Goal: Task Accomplishment & Management: Complete application form

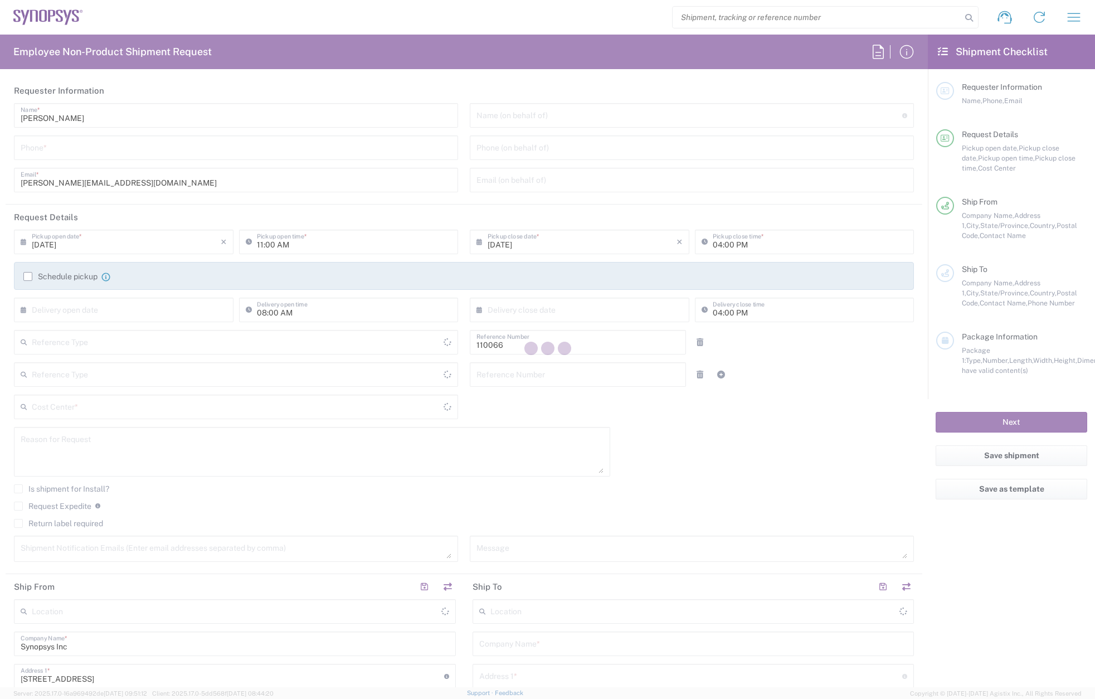
type input "Department"
type input "[US_STATE]"
type input "[GEOGRAPHIC_DATA]"
type input "Delivered at Place"
type input "US01, CIO, IT, ESS2 110066"
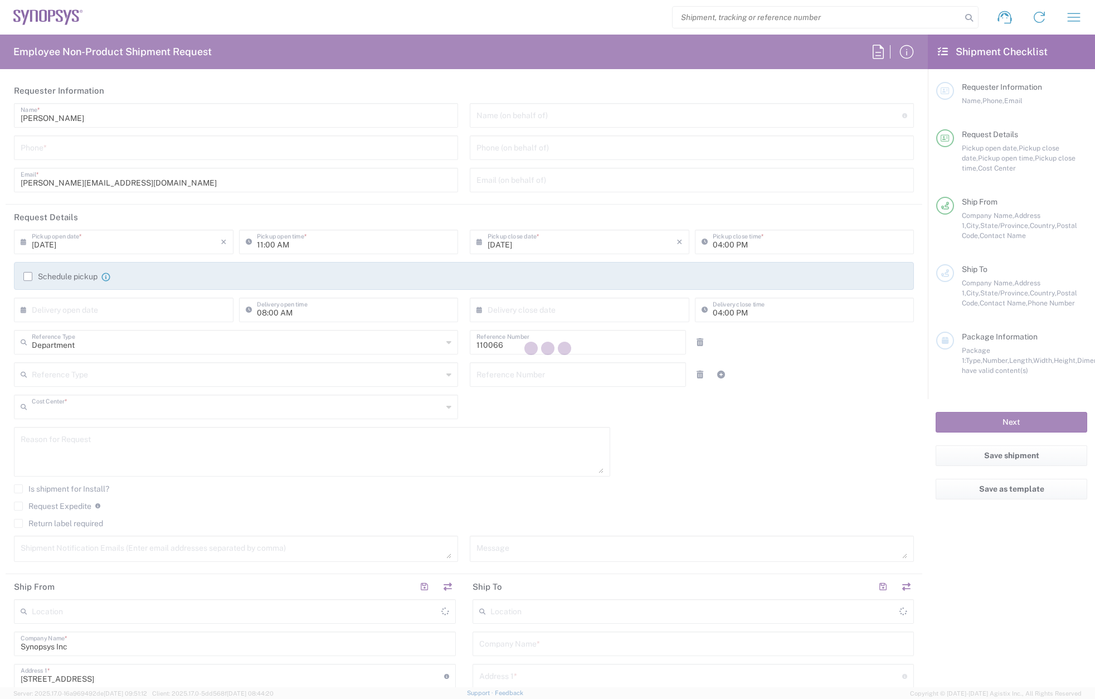
type input "[GEOGRAPHIC_DATA]"
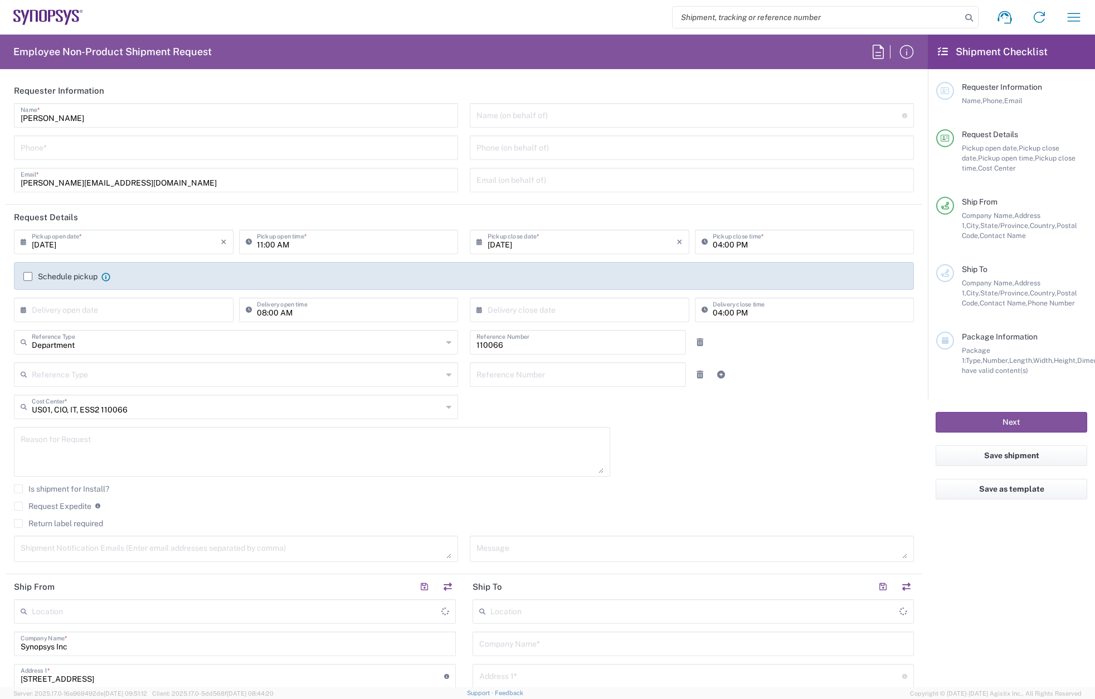
click at [72, 143] on input "tel" at bounding box center [236, 147] width 431 height 20
type input "7819"
type input "Marlboro US04"
type input "7819643423"
click at [27, 276] on label "Schedule pickup" at bounding box center [60, 276] width 74 height 9
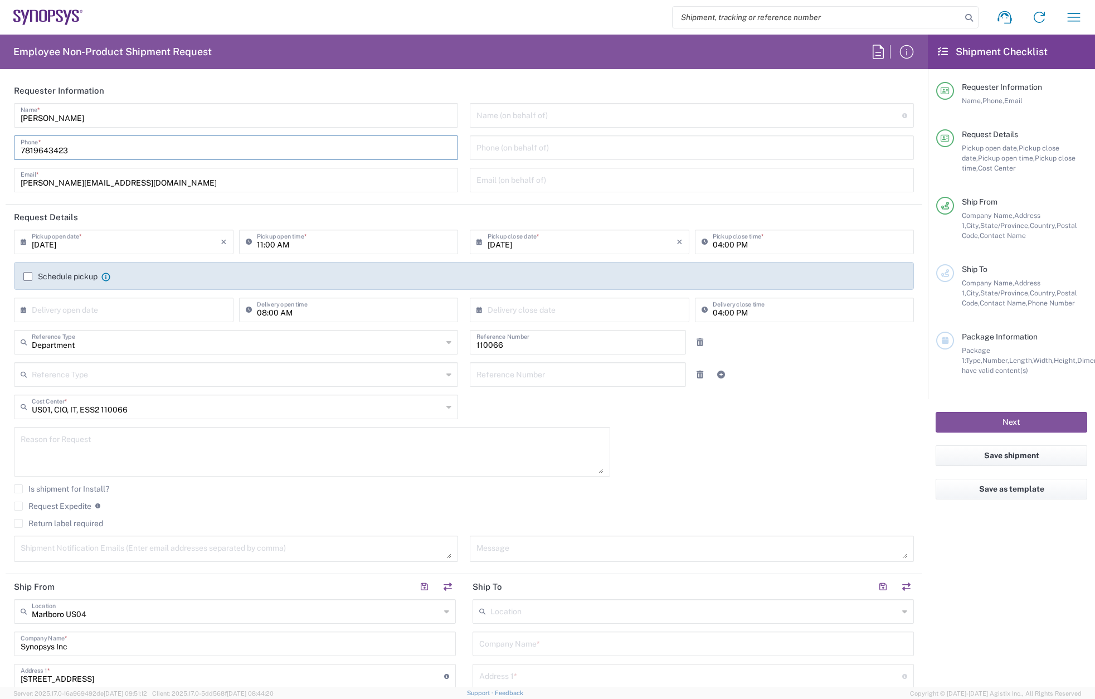
click at [28, 276] on input "Schedule pickup" at bounding box center [28, 276] width 0 height 0
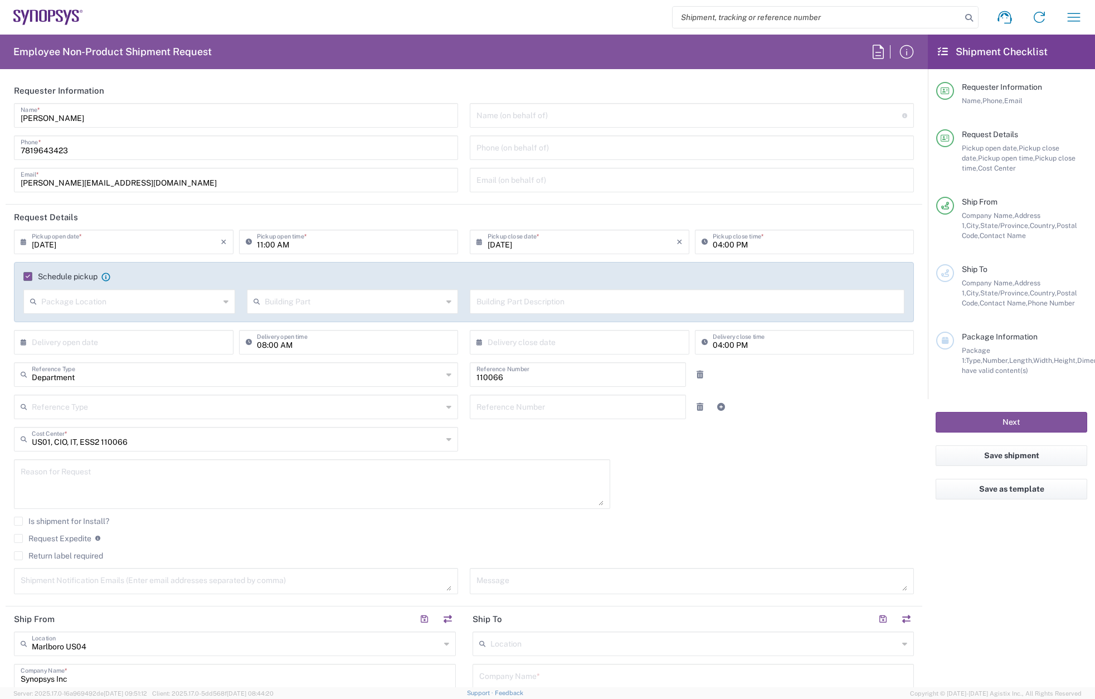
click at [259, 245] on input "11:00 AM" at bounding box center [354, 241] width 195 height 20
type input "02:00 AM"
click at [713, 244] on input "04:00 PM" at bounding box center [810, 241] width 195 height 20
type input "05:00 PM"
click at [68, 468] on textarea at bounding box center [312, 484] width 583 height 43
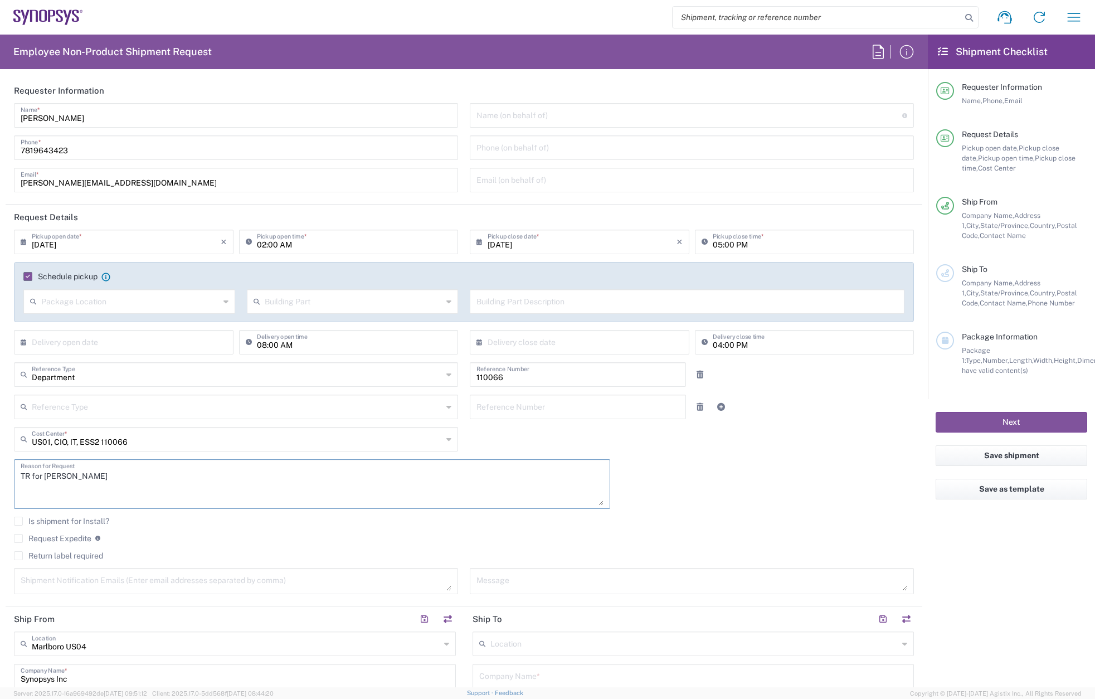
paste textarea "RITM0352034"
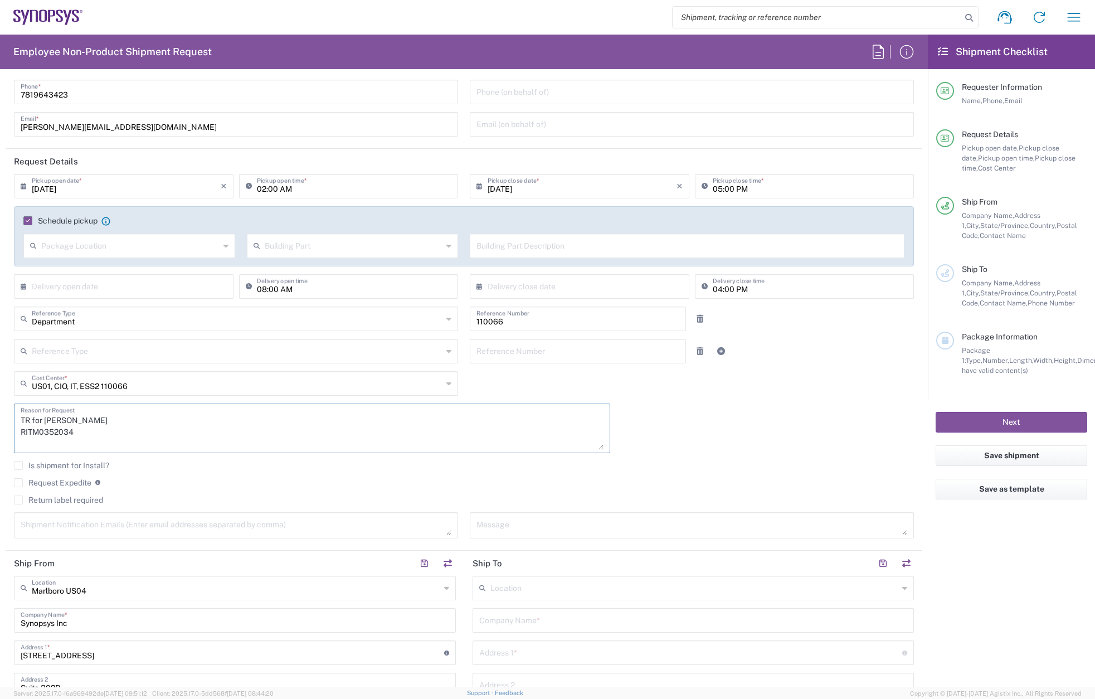
scroll to position [111, 0]
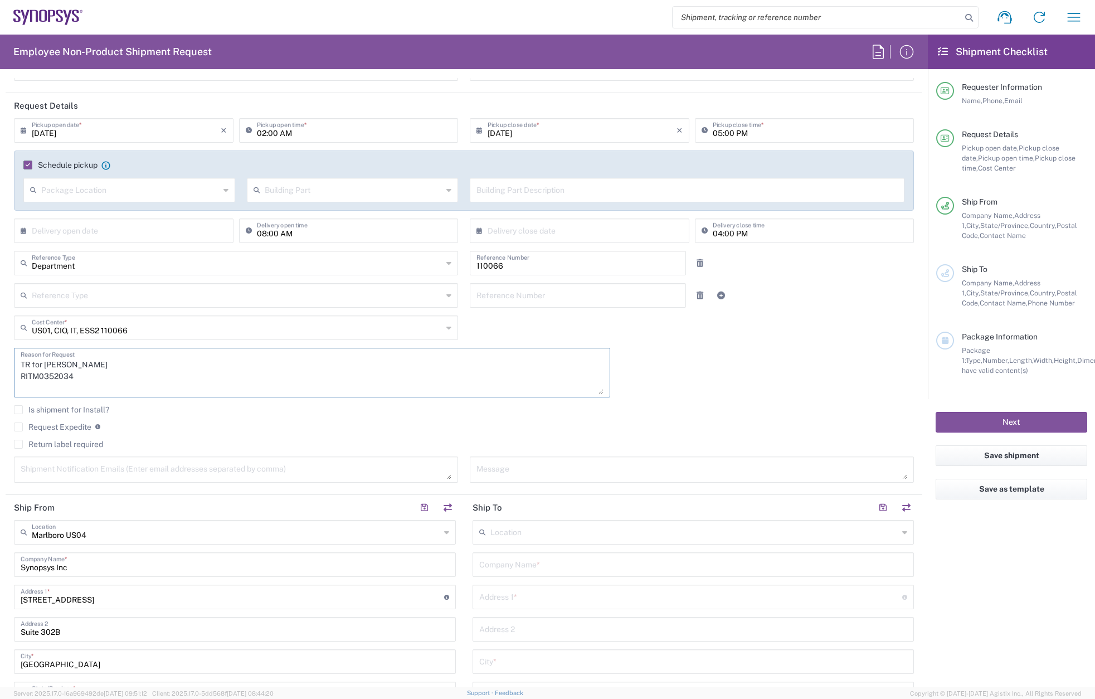
type textarea "TR for [PERSON_NAME] RITM0352034"
click at [18, 444] on label "Return label required" at bounding box center [58, 444] width 89 height 9
click at [18, 444] on input "Return label required" at bounding box center [18, 444] width 0 height 0
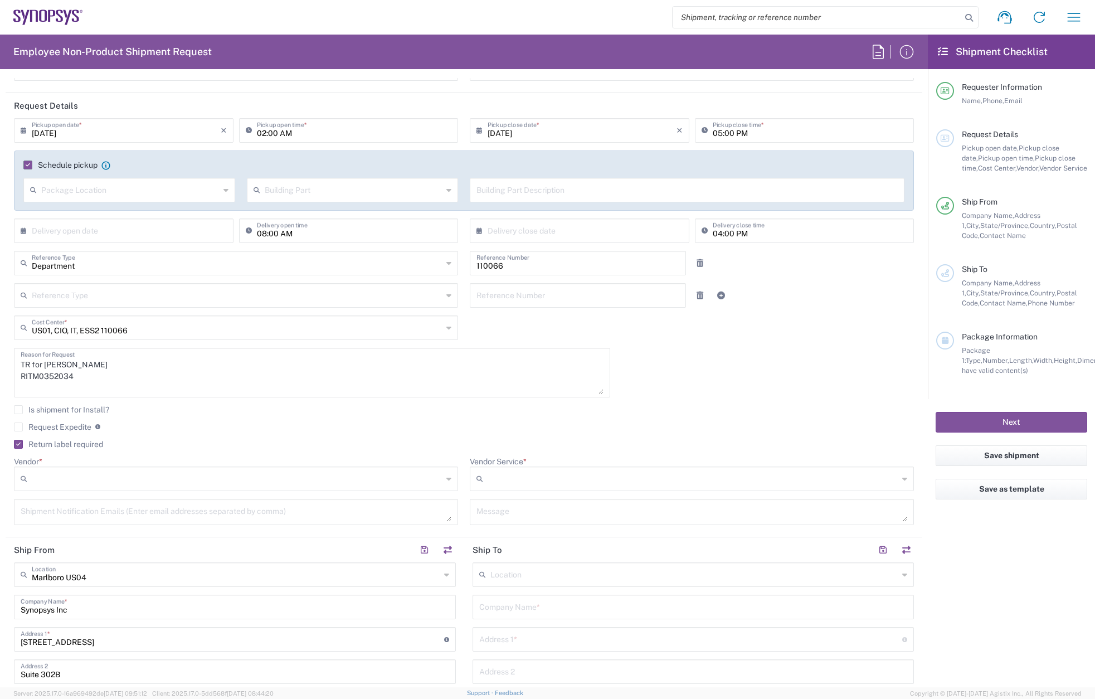
click at [90, 469] on div at bounding box center [236, 479] width 444 height 25
click at [96, 518] on span "FedEx Express" at bounding box center [234, 521] width 438 height 17
type input "FedEx Express"
click at [518, 484] on input "Vendor Service *" at bounding box center [693, 479] width 411 height 18
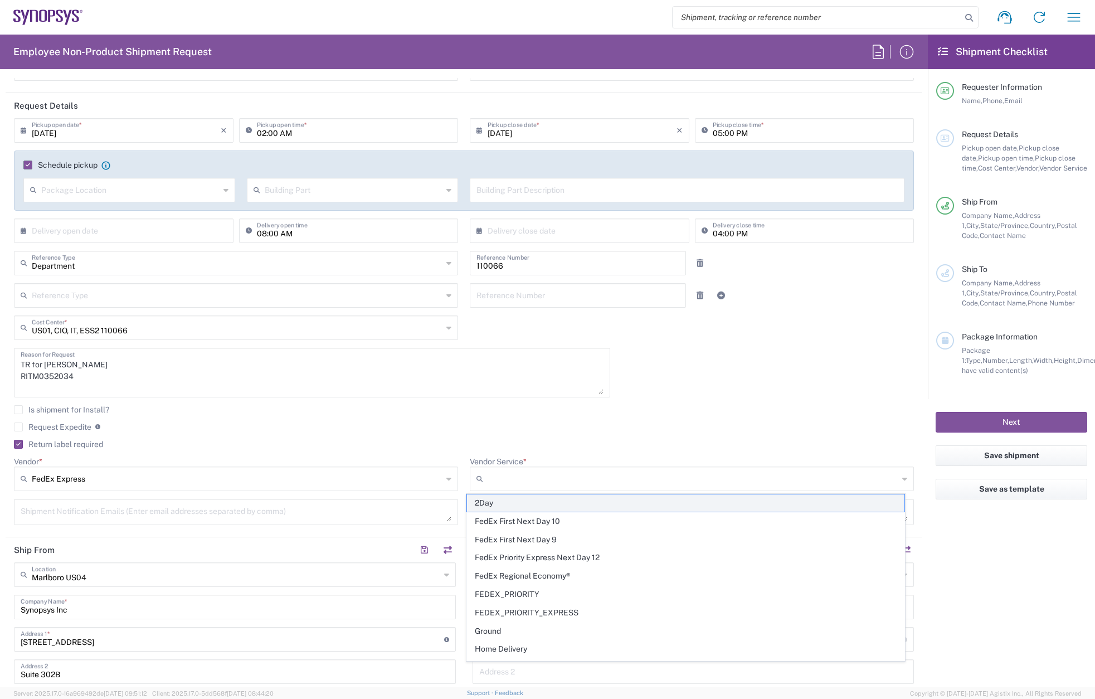
click at [524, 507] on span "2Day" at bounding box center [686, 502] width 438 height 17
type input "2Day"
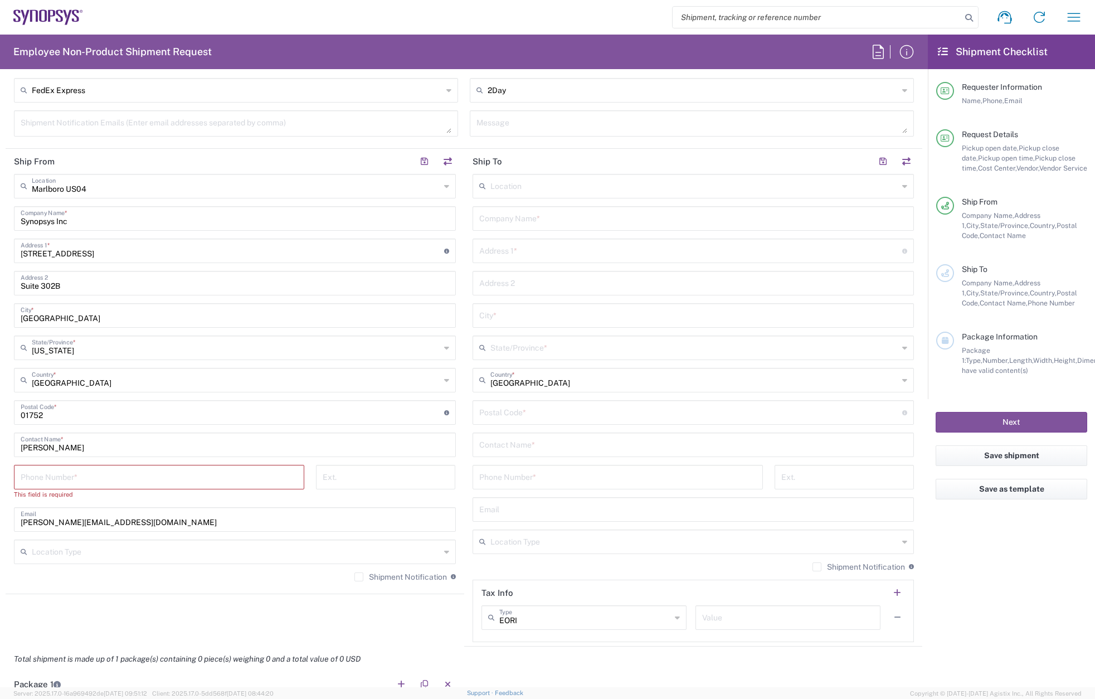
scroll to position [502, 0]
click at [123, 475] on input "tel" at bounding box center [159, 475] width 277 height 20
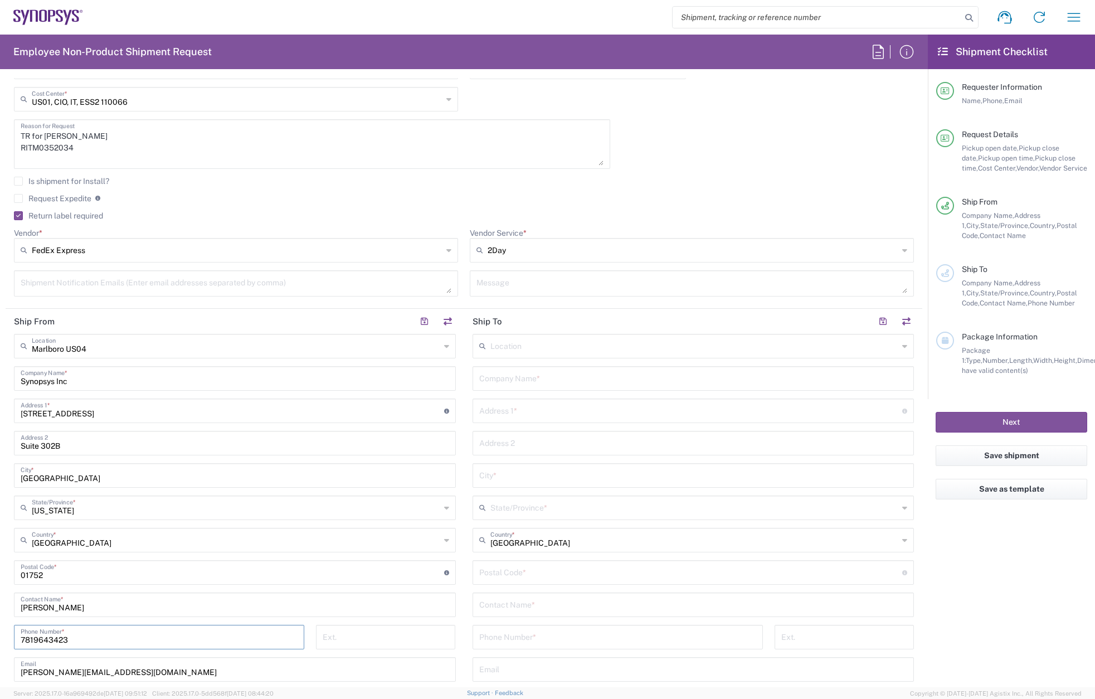
scroll to position [334, 0]
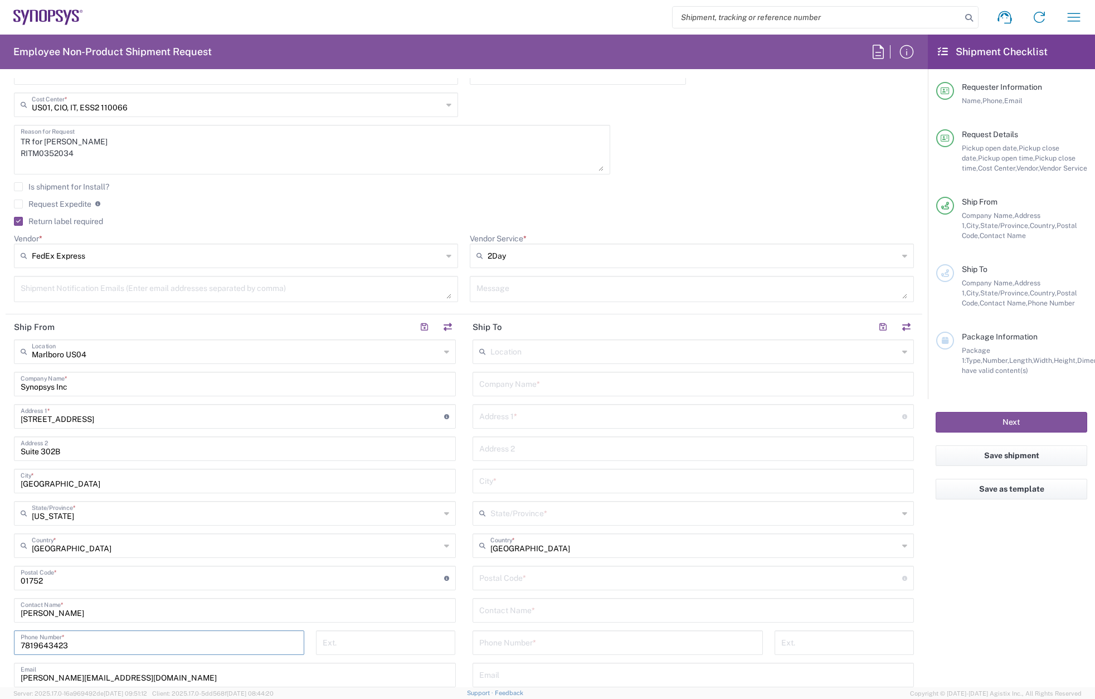
type input "7819643423"
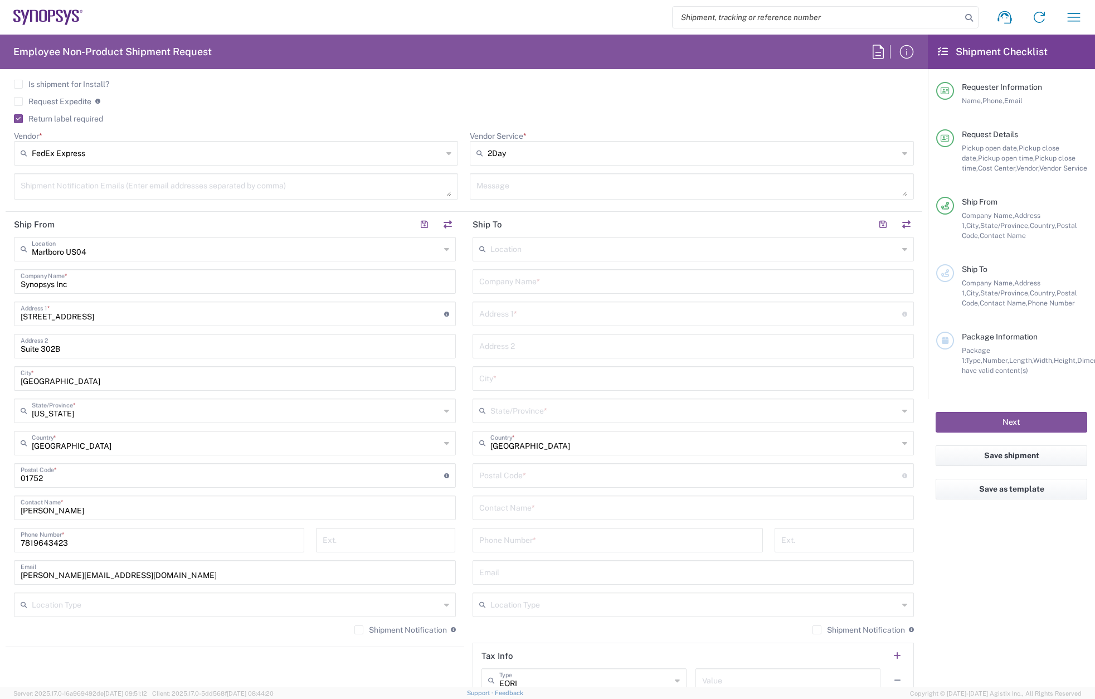
scroll to position [446, 0]
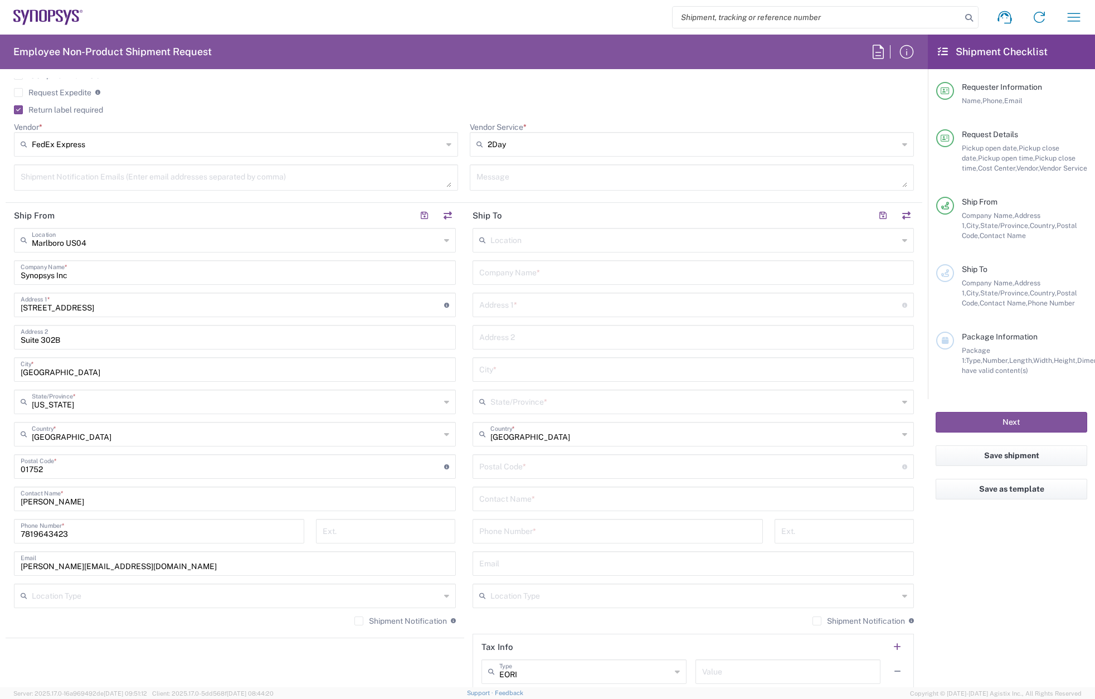
click at [527, 243] on input "text" at bounding box center [694, 240] width 409 height 20
click at [528, 265] on span "Williston US2A" at bounding box center [686, 264] width 435 height 17
type input "Williston US2A"
type input "Synopsys Inc"
type input "[STREET_ADDRESS]"
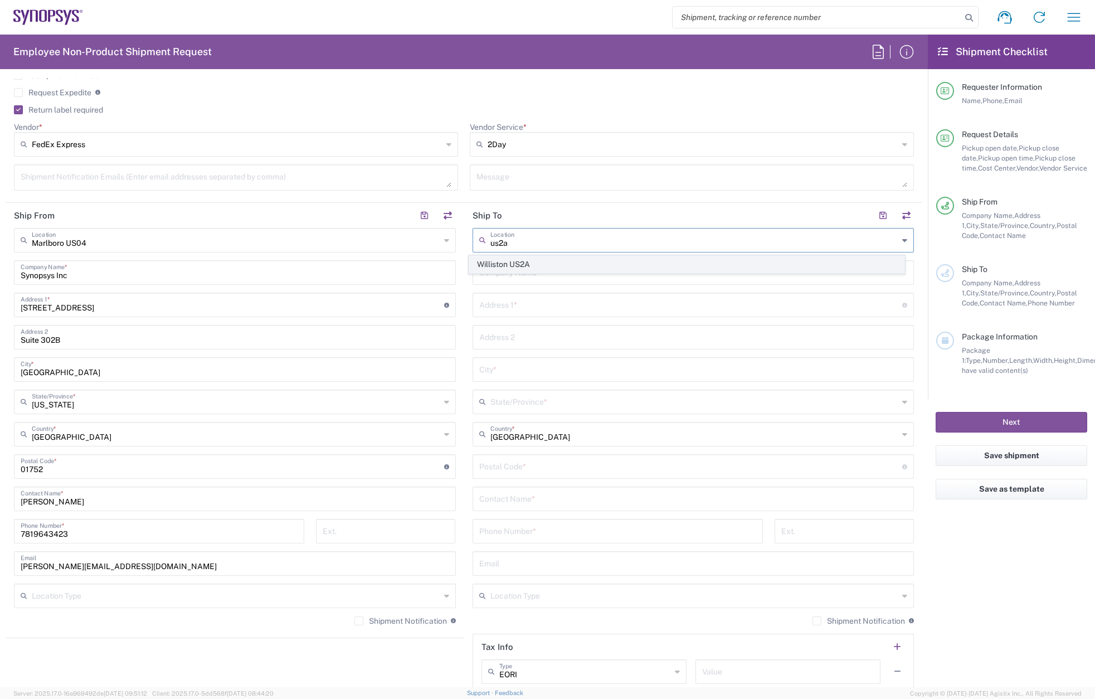
type input "Suite 325"
type input "Williston"
type input "[US_STATE]"
type input "05495"
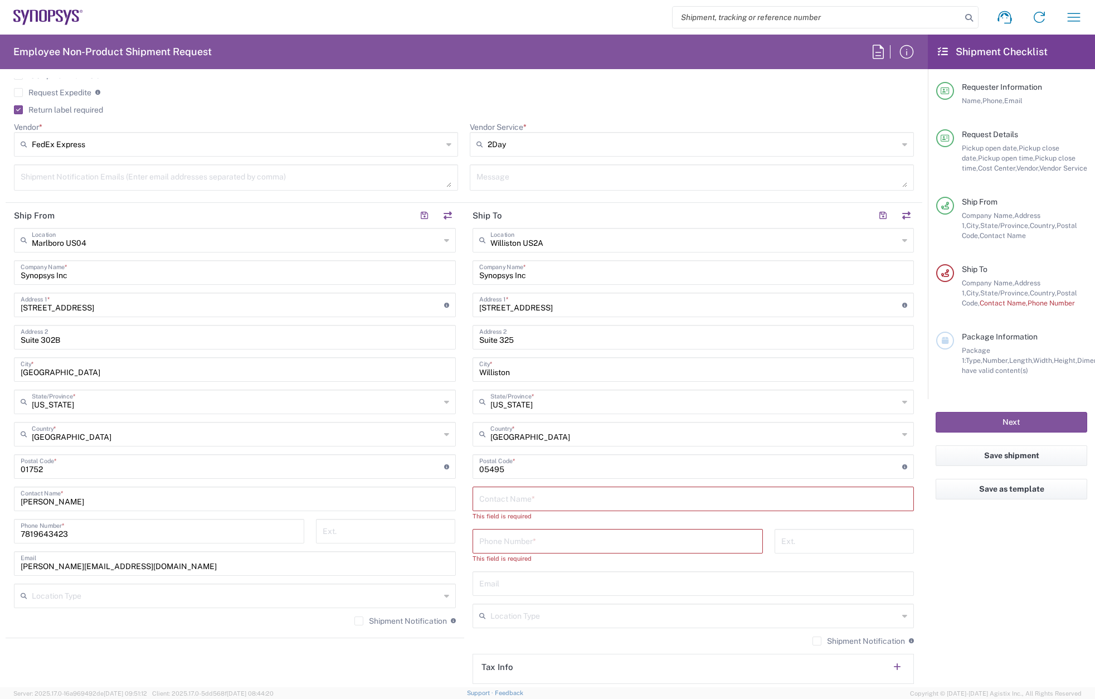
click at [524, 488] on input "text" at bounding box center [693, 498] width 429 height 20
type input "[PERSON_NAME]"
click at [546, 522] on input "tel" at bounding box center [617, 531] width 277 height 20
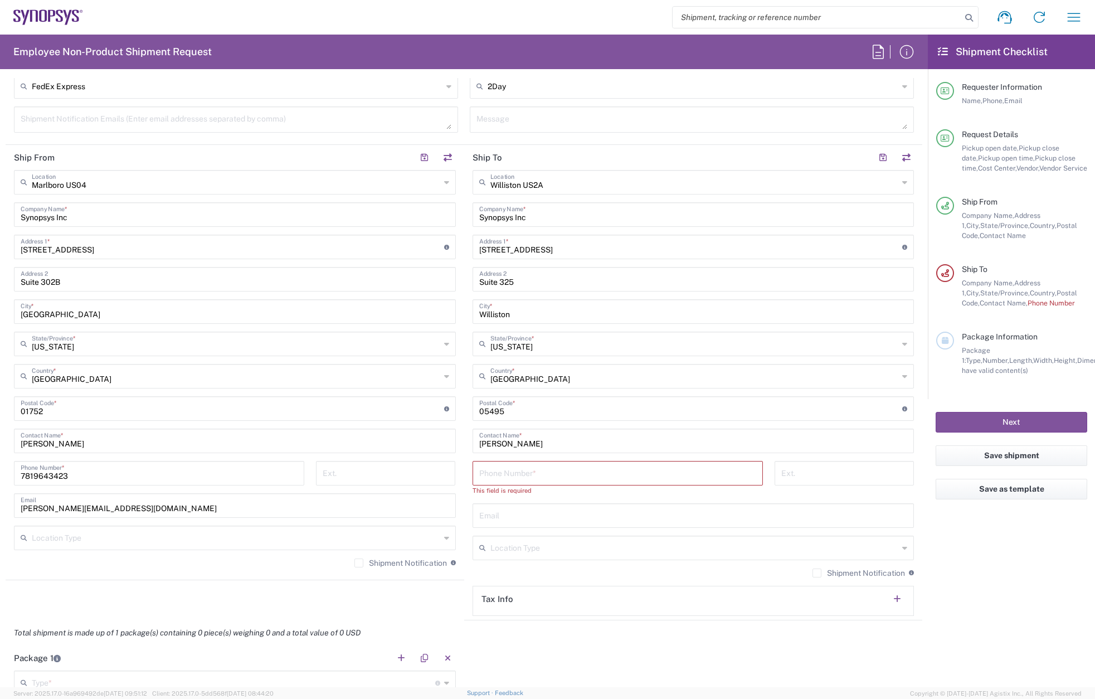
scroll to position [557, 0]
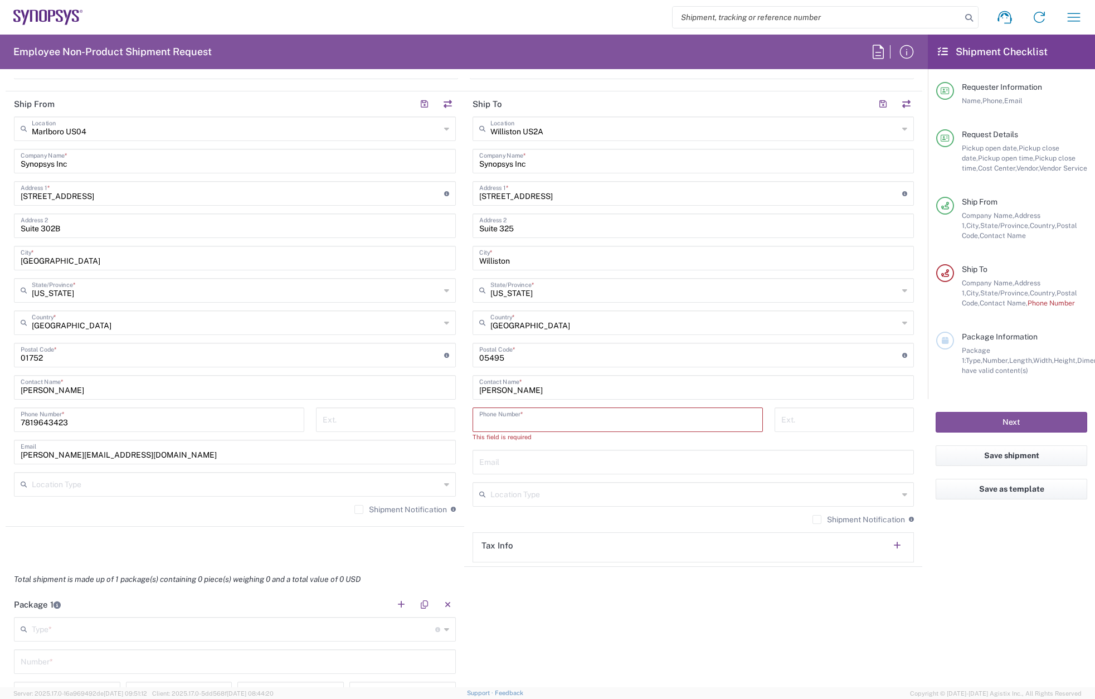
paste input "[EMAIL_ADDRESS][DOMAIN_NAME]"
type input "[EMAIL_ADDRESS][DOMAIN_NAME]"
click at [510, 462] on input "text" at bounding box center [693, 461] width 429 height 20
paste input "[EMAIL_ADDRESS][DOMAIN_NAME]"
type input "[EMAIL_ADDRESS][DOMAIN_NAME]"
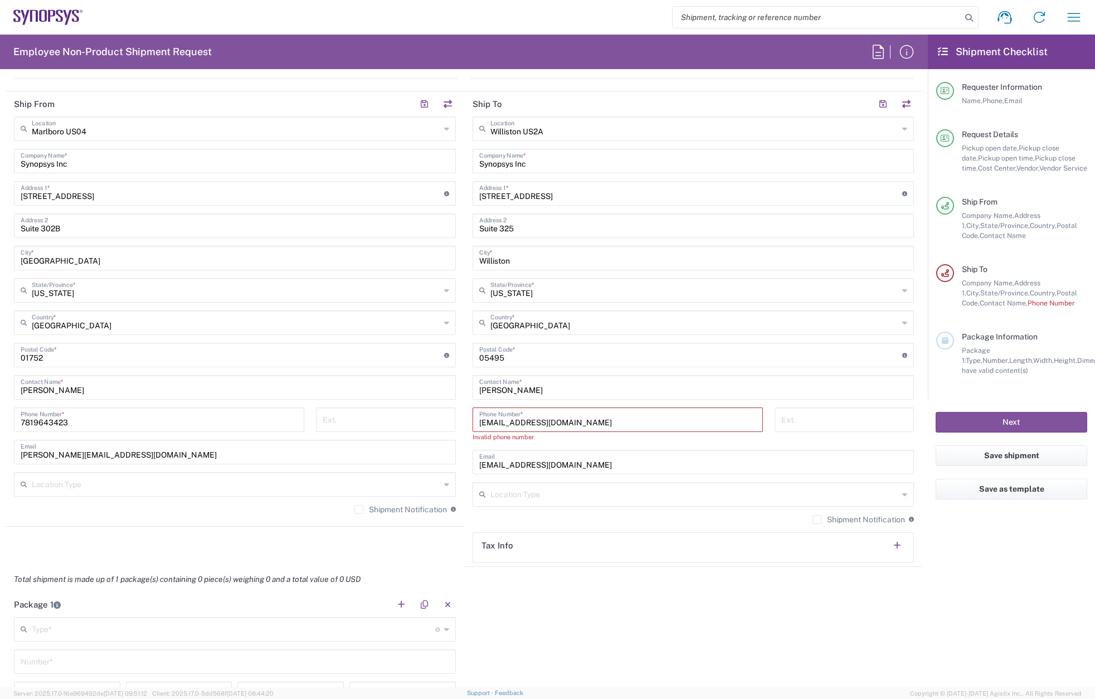
drag, startPoint x: 587, startPoint y: 419, endPoint x: 396, endPoint y: 414, distance: 191.8
click at [396, 414] on div "Ship From [GEOGRAPHIC_DATA] [GEOGRAPHIC_DATA] Location [GEOGRAPHIC_DATA] [GEOGR…" at bounding box center [464, 328] width 917 height 475
paste input "[PHONE_NUMBER]"
click at [516, 423] on input "[PHONE_NUMBER]" at bounding box center [617, 419] width 277 height 20
click at [502, 422] on input "[PHONE_NUMBER]" at bounding box center [617, 419] width 277 height 20
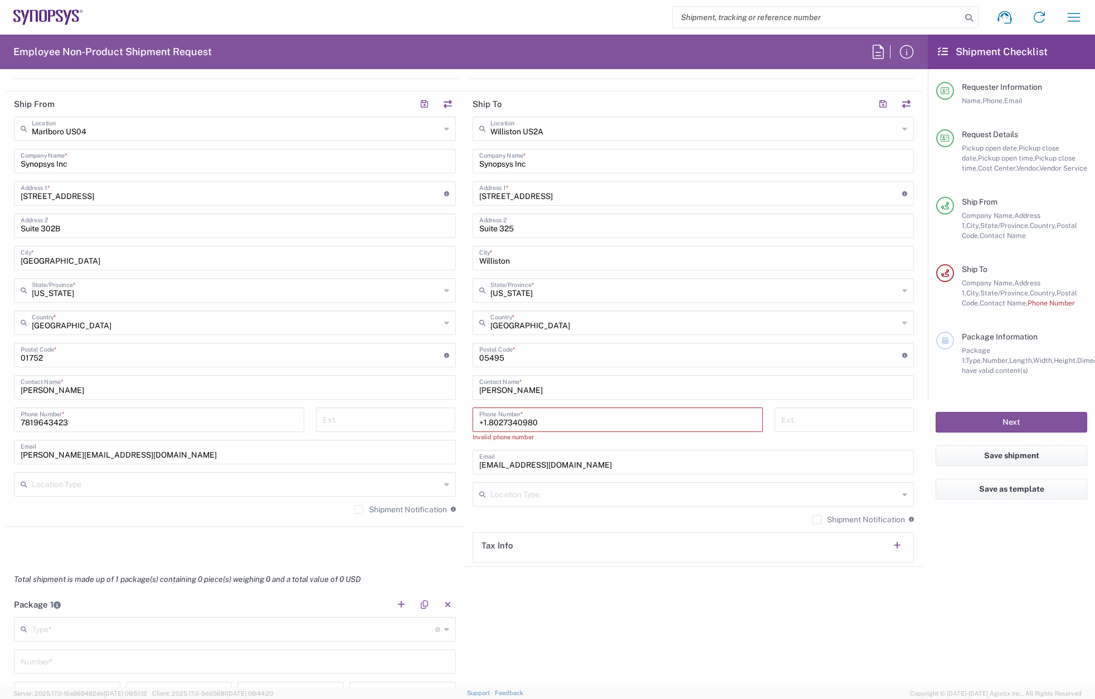
click at [485, 422] on input "+1.8027340980" at bounding box center [617, 419] width 277 height 20
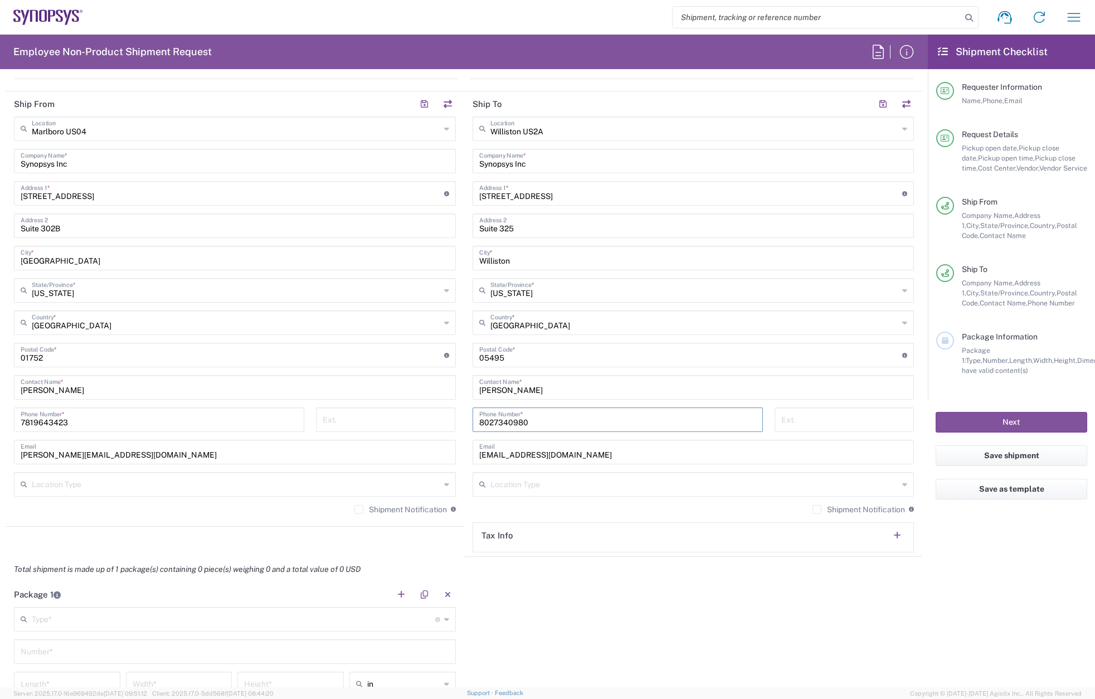
type input "8027340980"
click at [357, 507] on label "Shipment Notification" at bounding box center [400, 509] width 93 height 9
click at [359, 509] on input "Shipment Notification" at bounding box center [359, 509] width 0 height 0
click at [841, 511] on label "Shipment Notification" at bounding box center [859, 509] width 93 height 9
click at [817, 509] on input "Shipment Notification" at bounding box center [817, 509] width 0 height 0
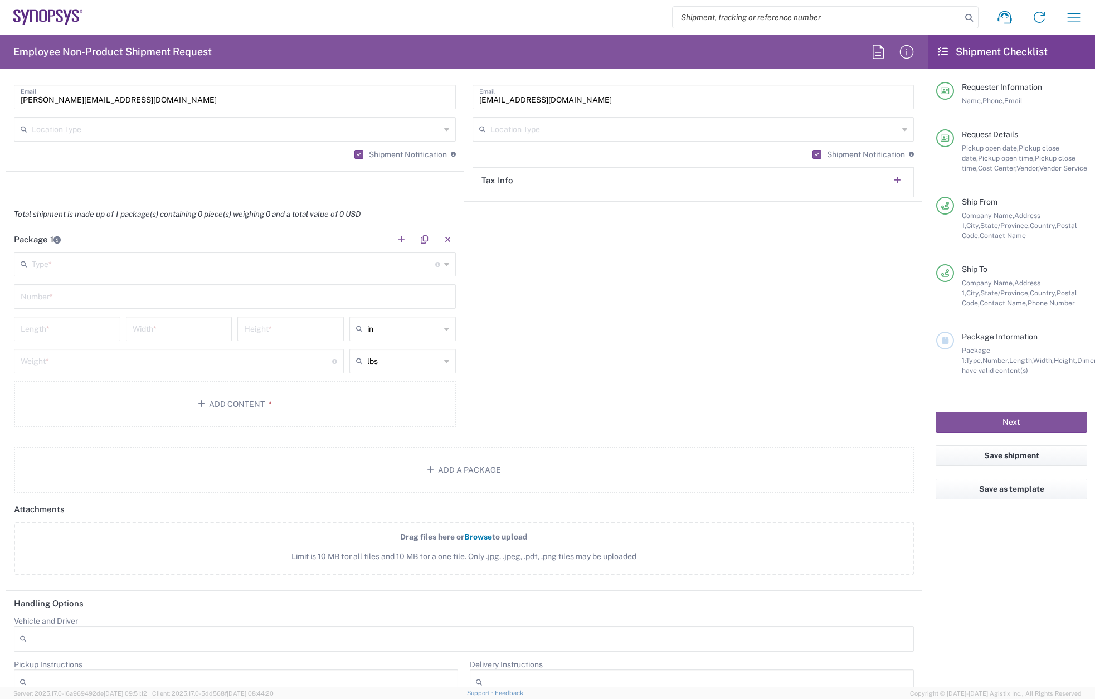
scroll to position [948, 0]
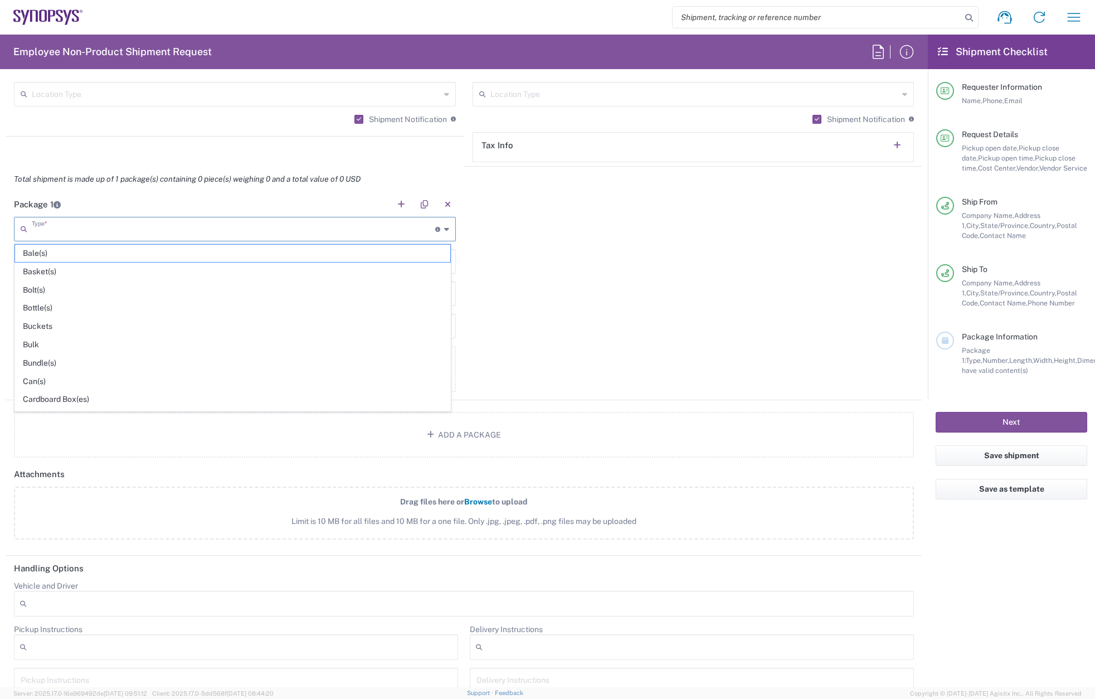
click at [132, 225] on input "text" at bounding box center [234, 228] width 404 height 20
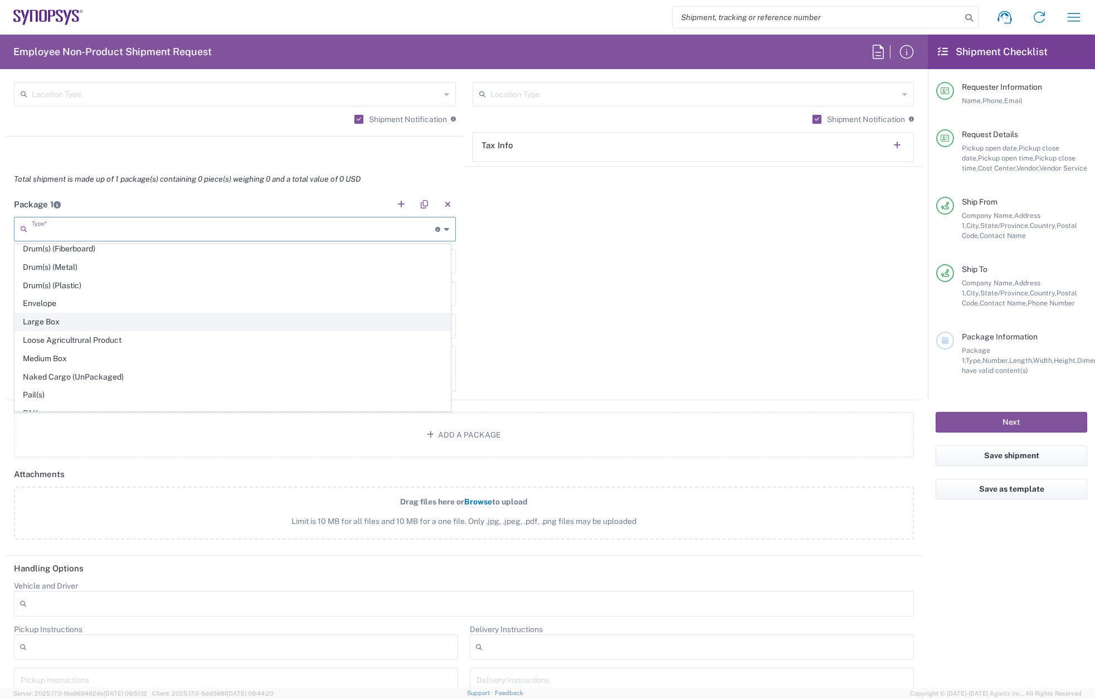
click at [72, 323] on span "Large Box" at bounding box center [232, 321] width 435 height 17
type input "Large Box"
type input "17.5"
type input "12.5"
type input "3"
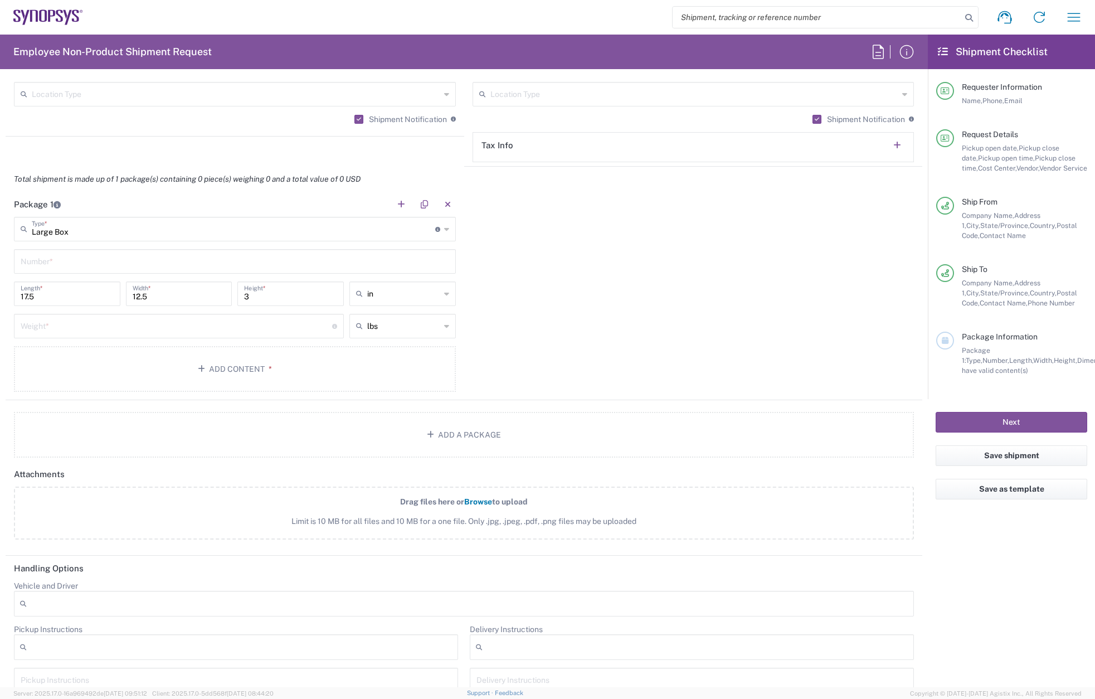
click at [46, 262] on input "text" at bounding box center [235, 261] width 429 height 20
type input "1"
click at [54, 323] on input "number" at bounding box center [177, 325] width 312 height 20
type input "5"
click at [73, 378] on button "Add Content *" at bounding box center [235, 369] width 442 height 46
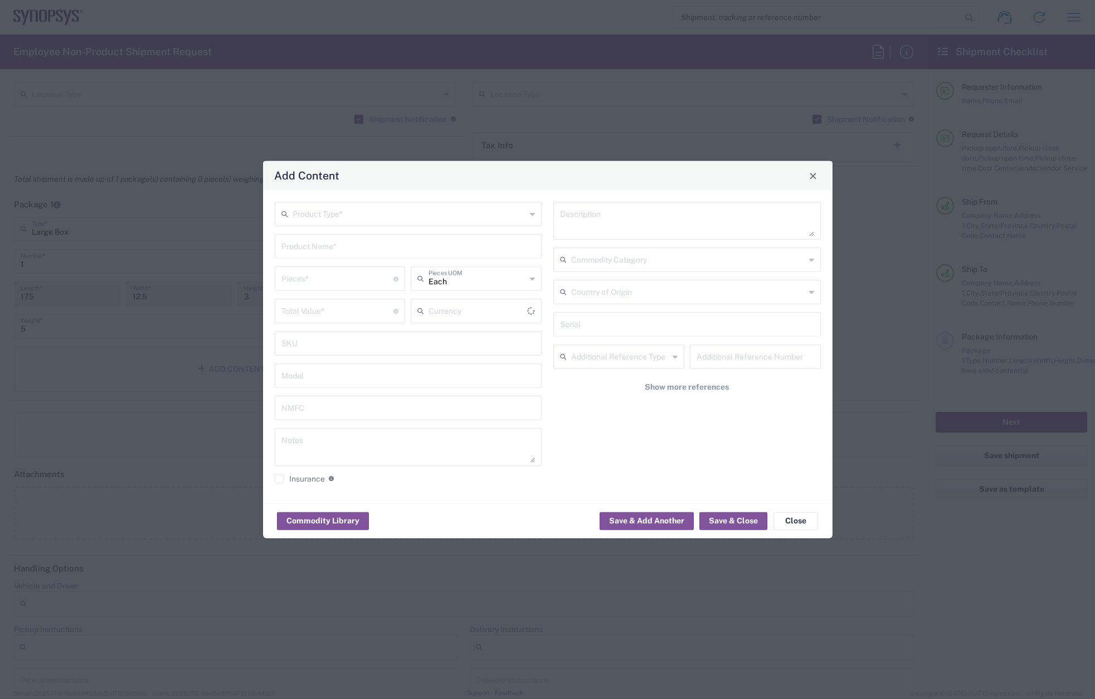
type input "US Dollar"
click at [307, 210] on input "text" at bounding box center [410, 213] width 234 height 20
click at [318, 250] on span "General Commodity" at bounding box center [408, 256] width 265 height 17
type input "General Commodity"
click at [318, 240] on input "text" at bounding box center [408, 246] width 254 height 20
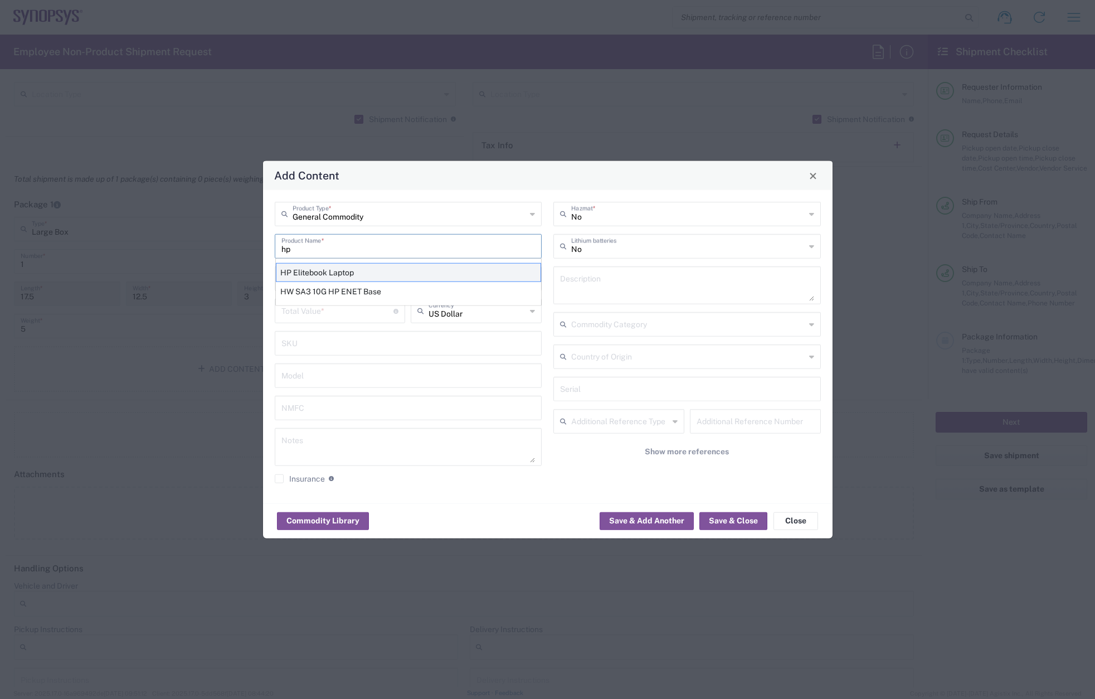
click at [334, 275] on div "HP Elitebook Laptop" at bounding box center [408, 272] width 265 height 19
type input "HP Elitebook Laptop"
type textarea "HP Elitebook Laptop"
click at [314, 280] on input "number" at bounding box center [337, 278] width 113 height 20
type input "1"
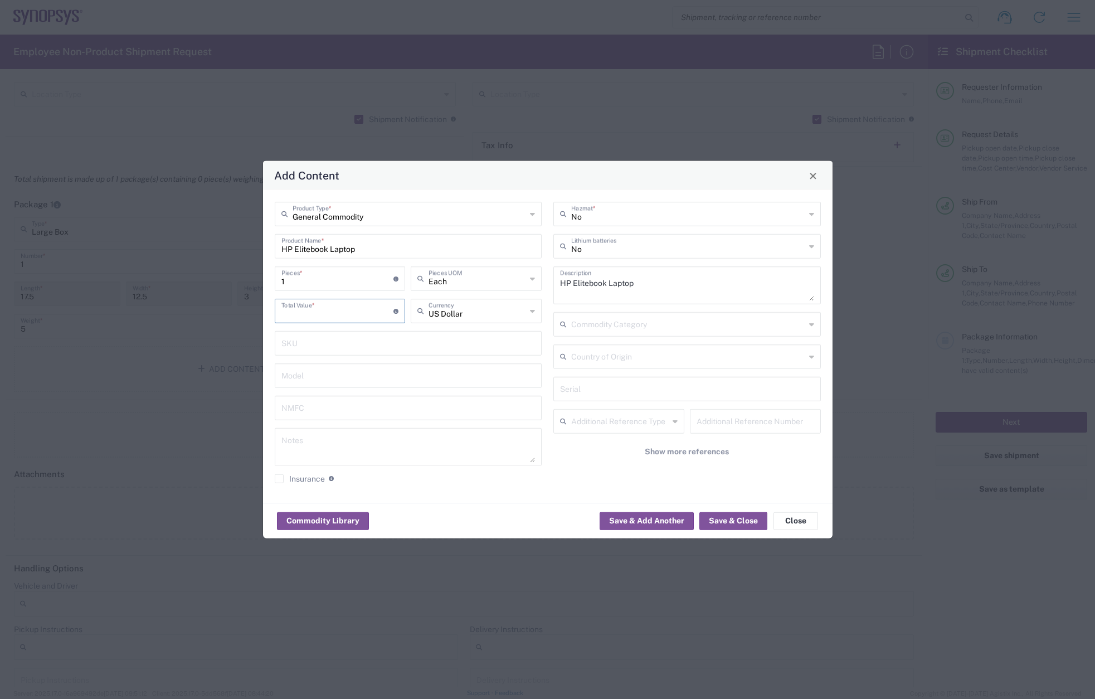
click at [323, 308] on input "number" at bounding box center [337, 310] width 113 height 20
type input "950"
click at [737, 524] on button "Save & Close" at bounding box center [734, 521] width 68 height 18
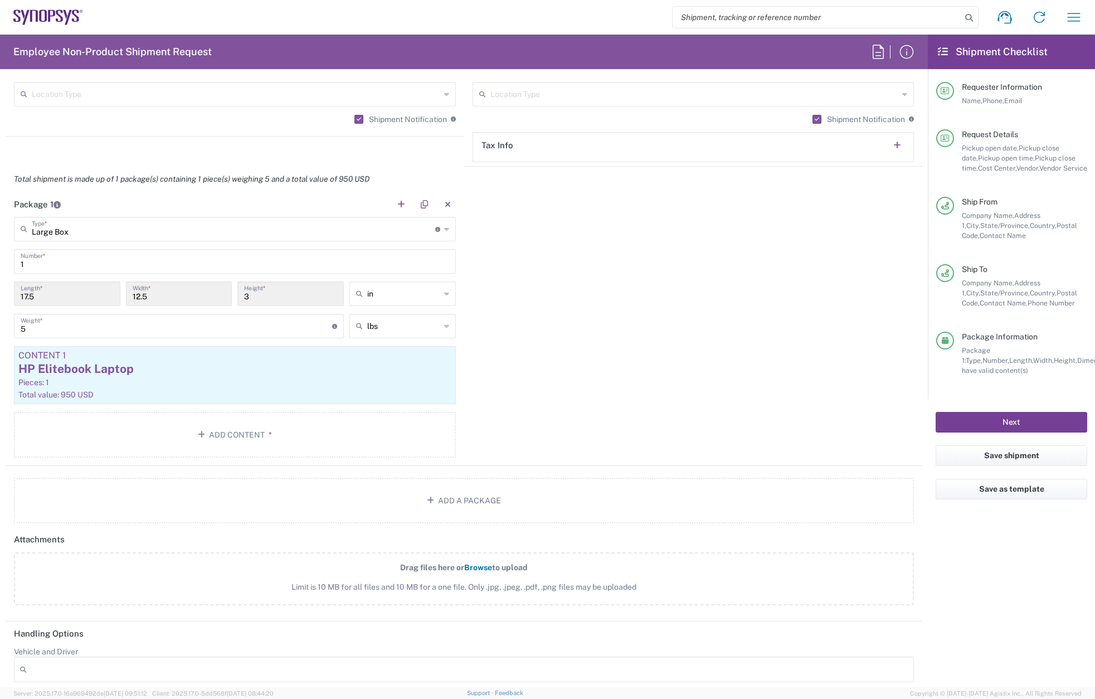
click at [1019, 421] on button "Next" at bounding box center [1012, 422] width 152 height 21
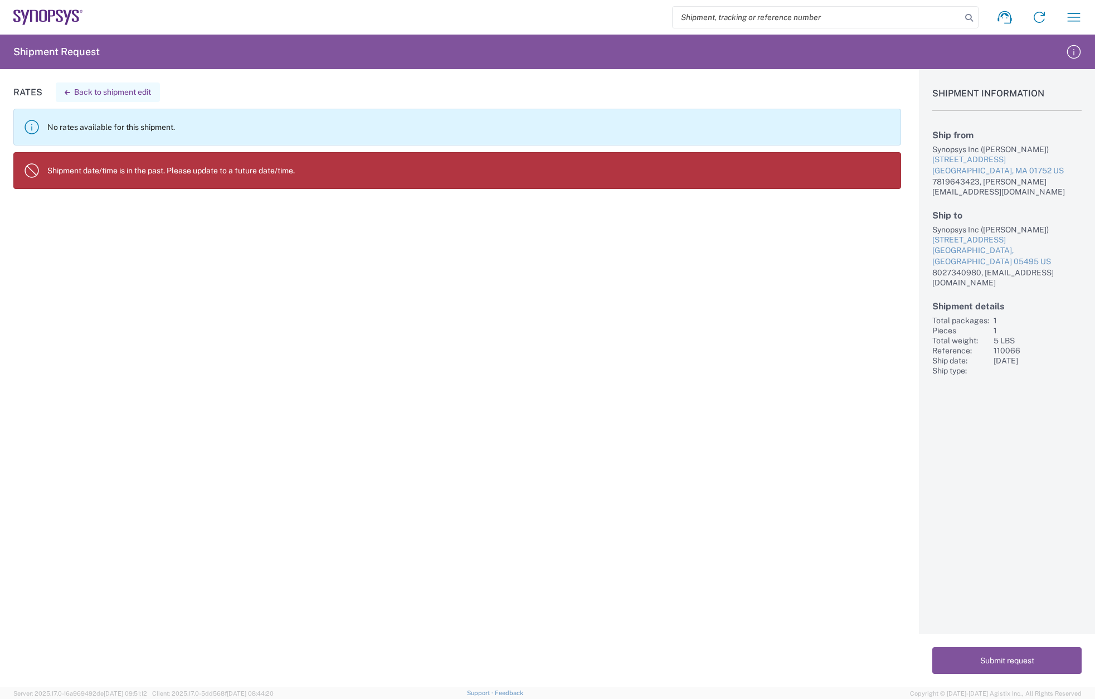
click at [113, 90] on button "Back to shipment edit" at bounding box center [108, 92] width 104 height 20
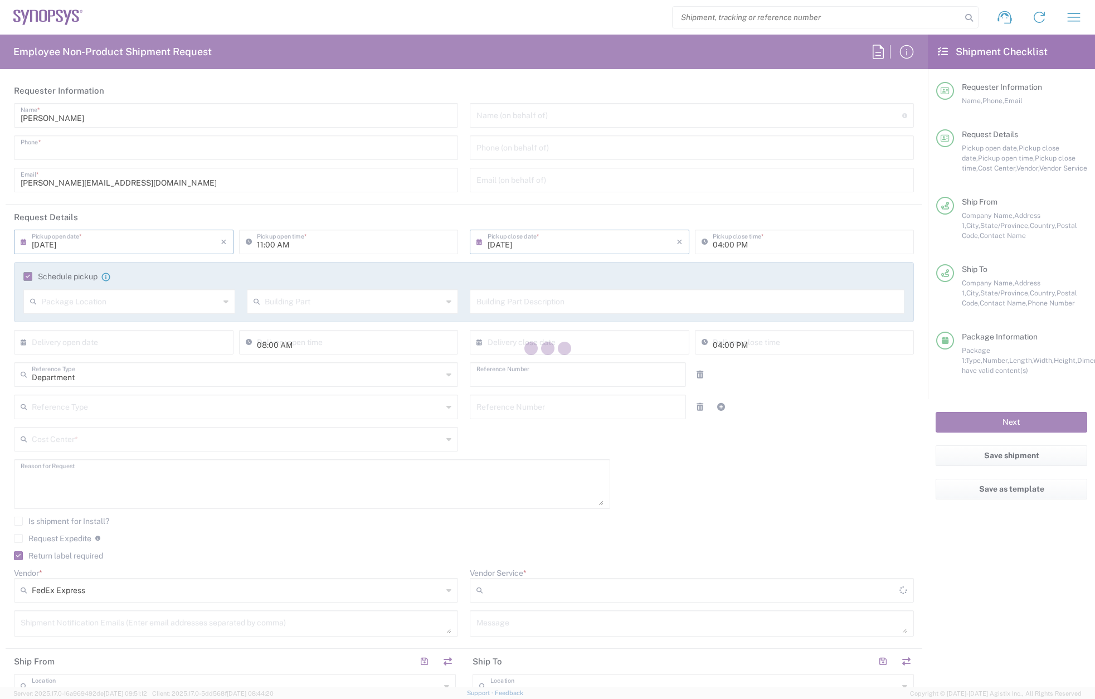
type input "7819643423"
type input "02:00 AM"
type input "05:00 PM"
type input "110066"
type textarea "TR for [PERSON_NAME] RITM0352034"
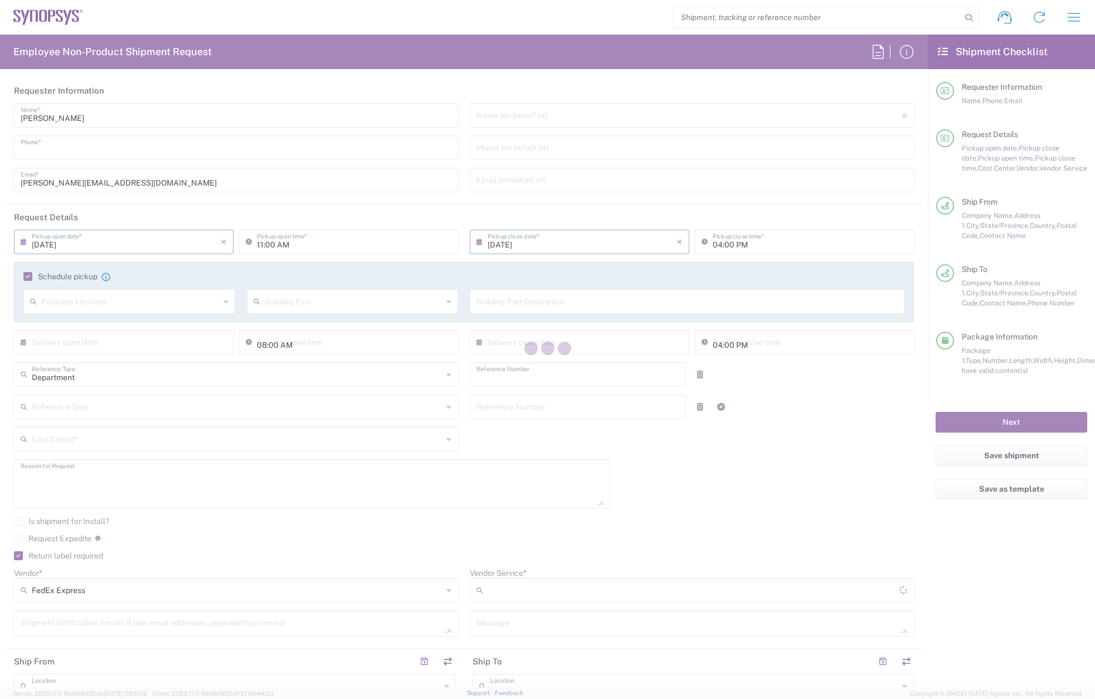
type input "Marlboro US04"
type input "Synopsys Inc"
type input "[STREET_ADDRESS]"
type input "Suite 302B"
type input "[GEOGRAPHIC_DATA]"
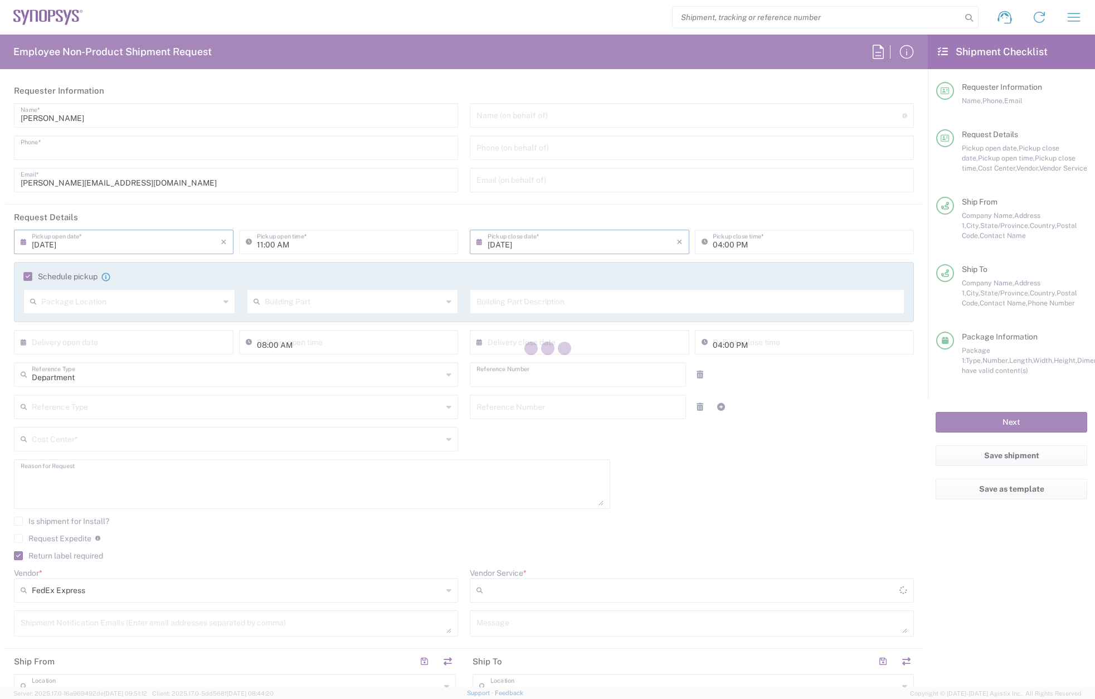
type input "[US_STATE]"
type input "01752"
type input "[PERSON_NAME]"
type input "7819643423"
type input "[PERSON_NAME][EMAIL_ADDRESS][DOMAIN_NAME]"
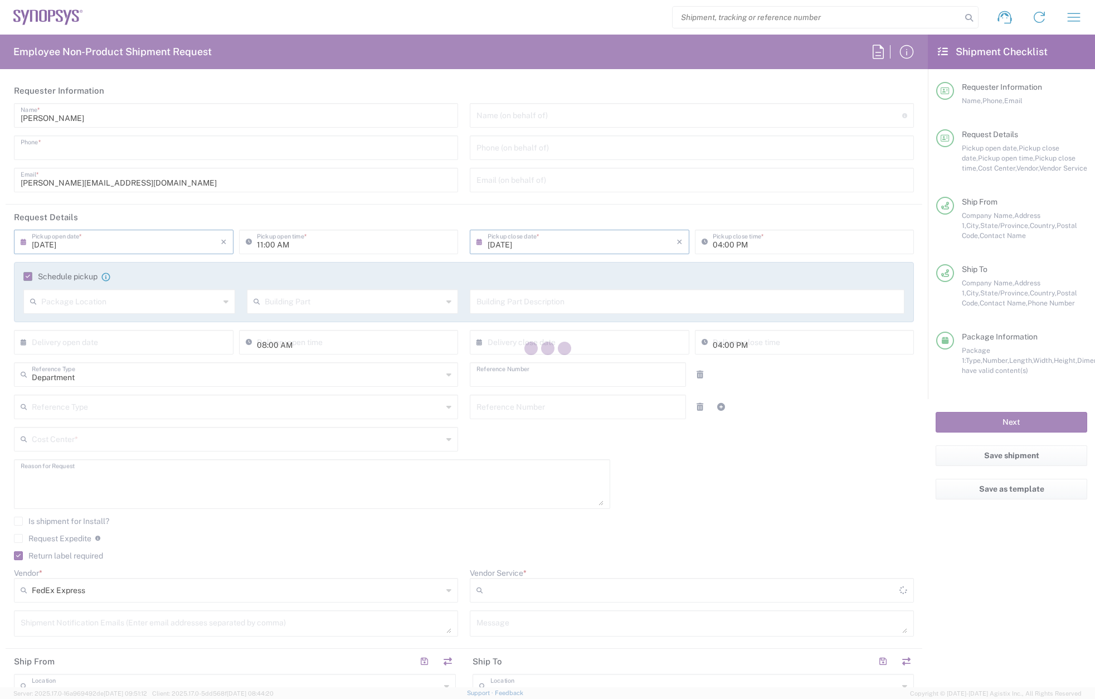
type input "Williston US2A"
type input "Synopsys Inc"
type input "[STREET_ADDRESS]"
type input "Suite 325"
type input "Williston"
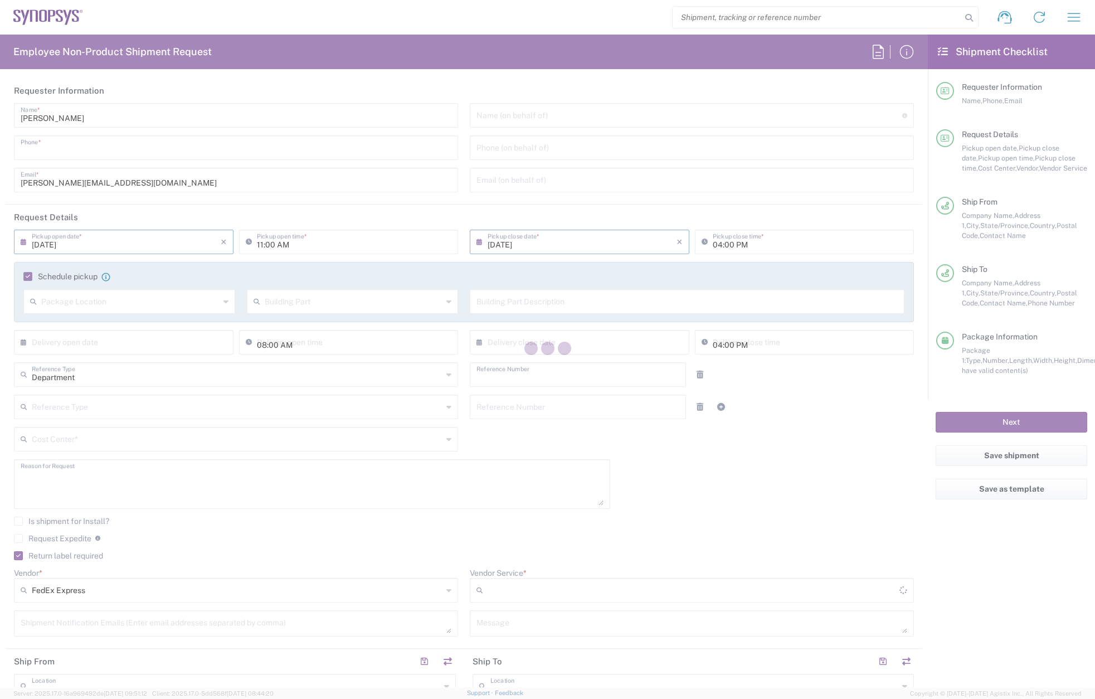
type input "[US_STATE]"
type input "05495"
type input "[PERSON_NAME]"
type input "8027340980"
type input "[EMAIL_ADDRESS][DOMAIN_NAME]"
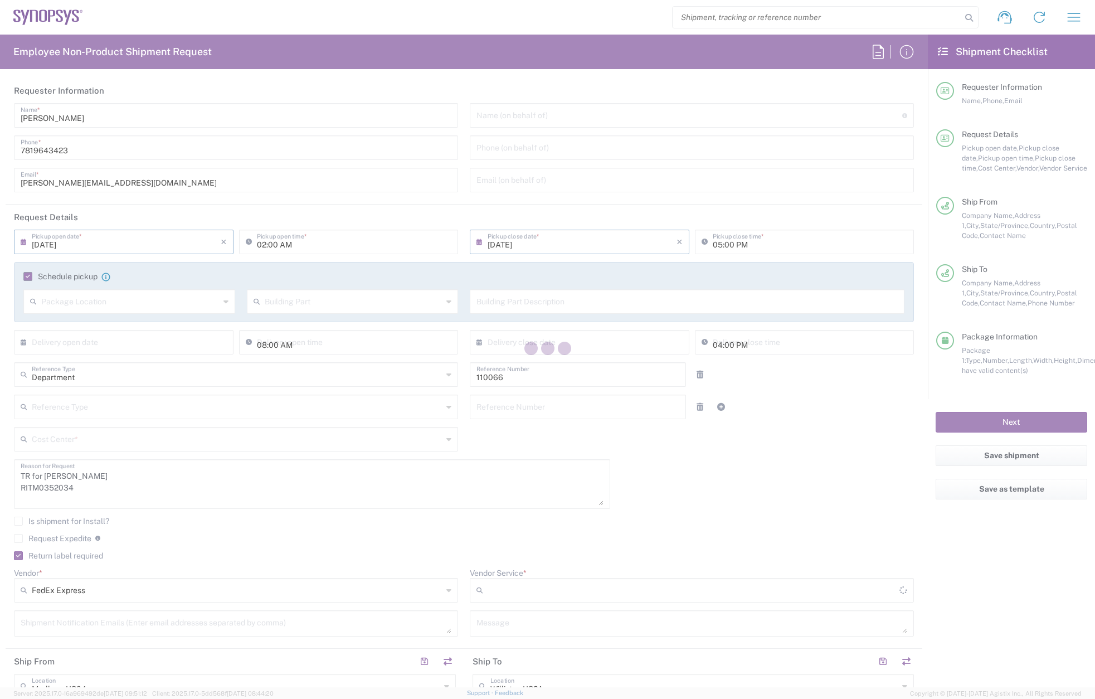
type input "US01, CIO, IT, ESS2 110066"
type input "2Day"
type input "Large Box"
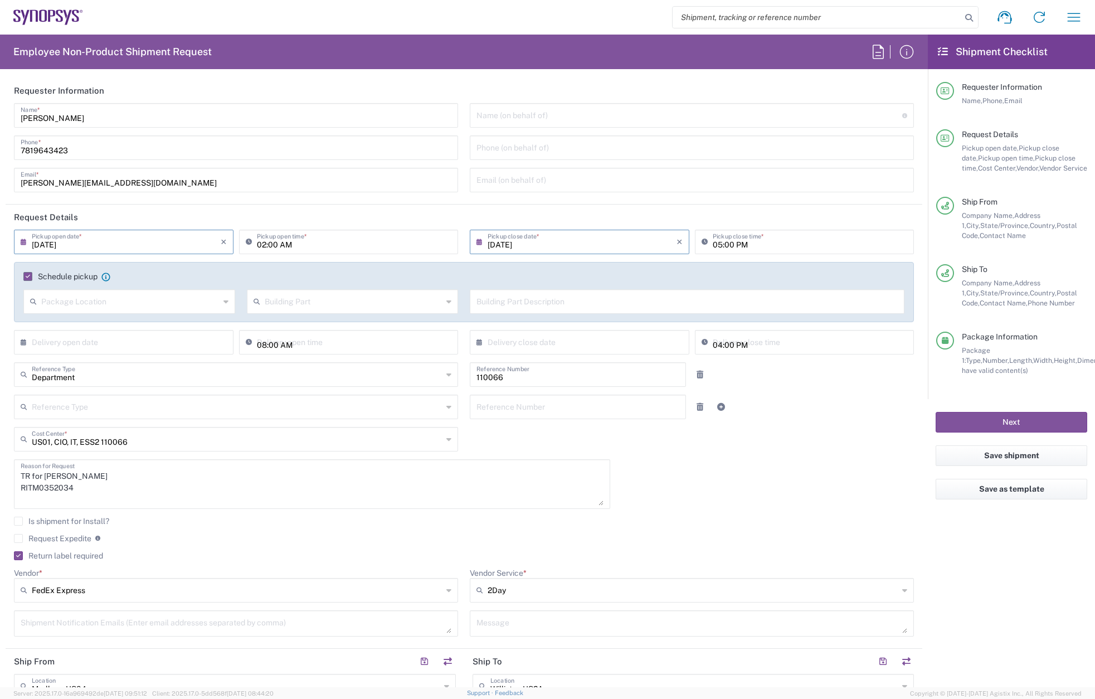
click at [280, 243] on input "02:00 AM" at bounding box center [354, 241] width 195 height 20
drag, startPoint x: 279, startPoint y: 243, endPoint x: 286, endPoint y: 243, distance: 7.8
click at [286, 243] on input "02:00 AM" at bounding box center [354, 241] width 195 height 20
type input "02:00 PM"
click at [1040, 417] on button "Next" at bounding box center [1012, 422] width 152 height 21
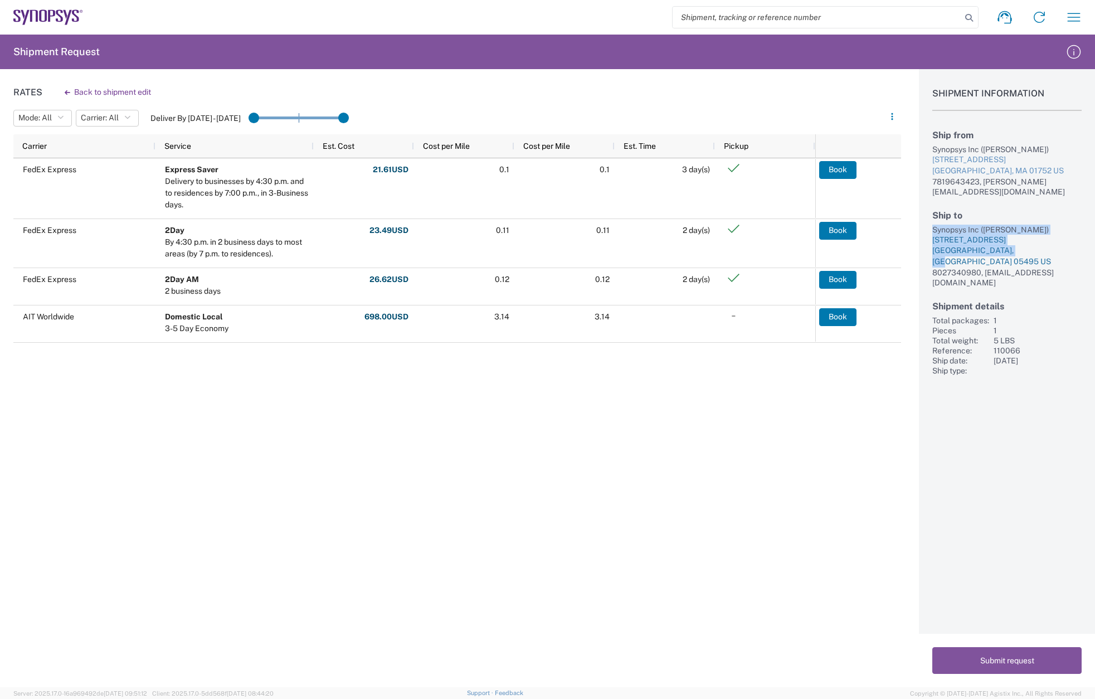
drag, startPoint x: 931, startPoint y: 216, endPoint x: 1023, endPoint y: 237, distance: 94.9
click at [1023, 237] on div "Shipment Information Ship from Synopsys Inc ([PERSON_NAME]) [STREET_ADDRESS] US…" at bounding box center [1007, 222] width 176 height 307
copy div "Synopsys Inc ([PERSON_NAME]) [STREET_ADDRESS]"
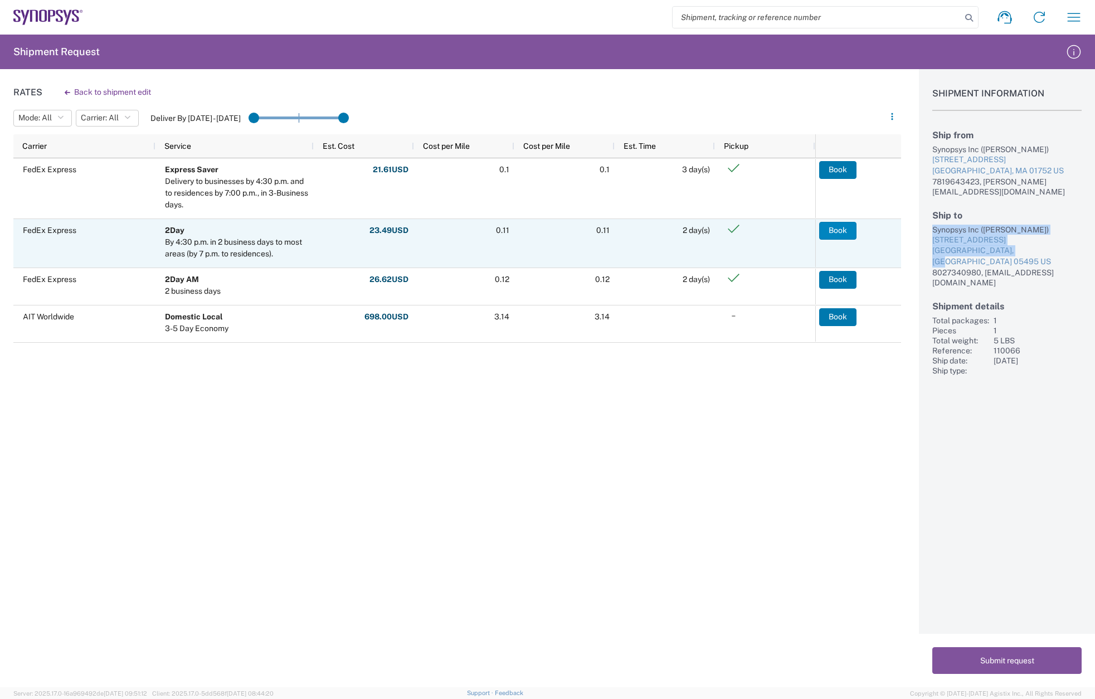
click at [841, 234] on button "Book" at bounding box center [837, 231] width 37 height 18
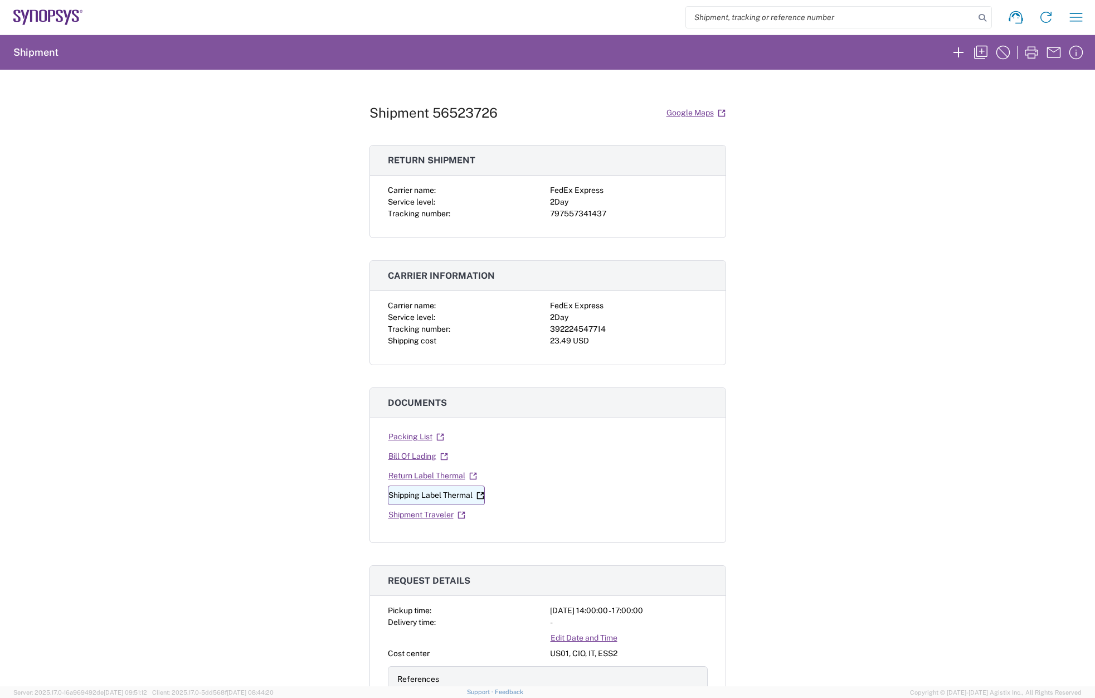
click at [438, 497] on link "Shipping Label Thermal" at bounding box center [436, 495] width 97 height 20
click at [425, 478] on link "Return Label Thermal" at bounding box center [433, 476] width 90 height 20
